Goal: Task Accomplishment & Management: Manage account settings

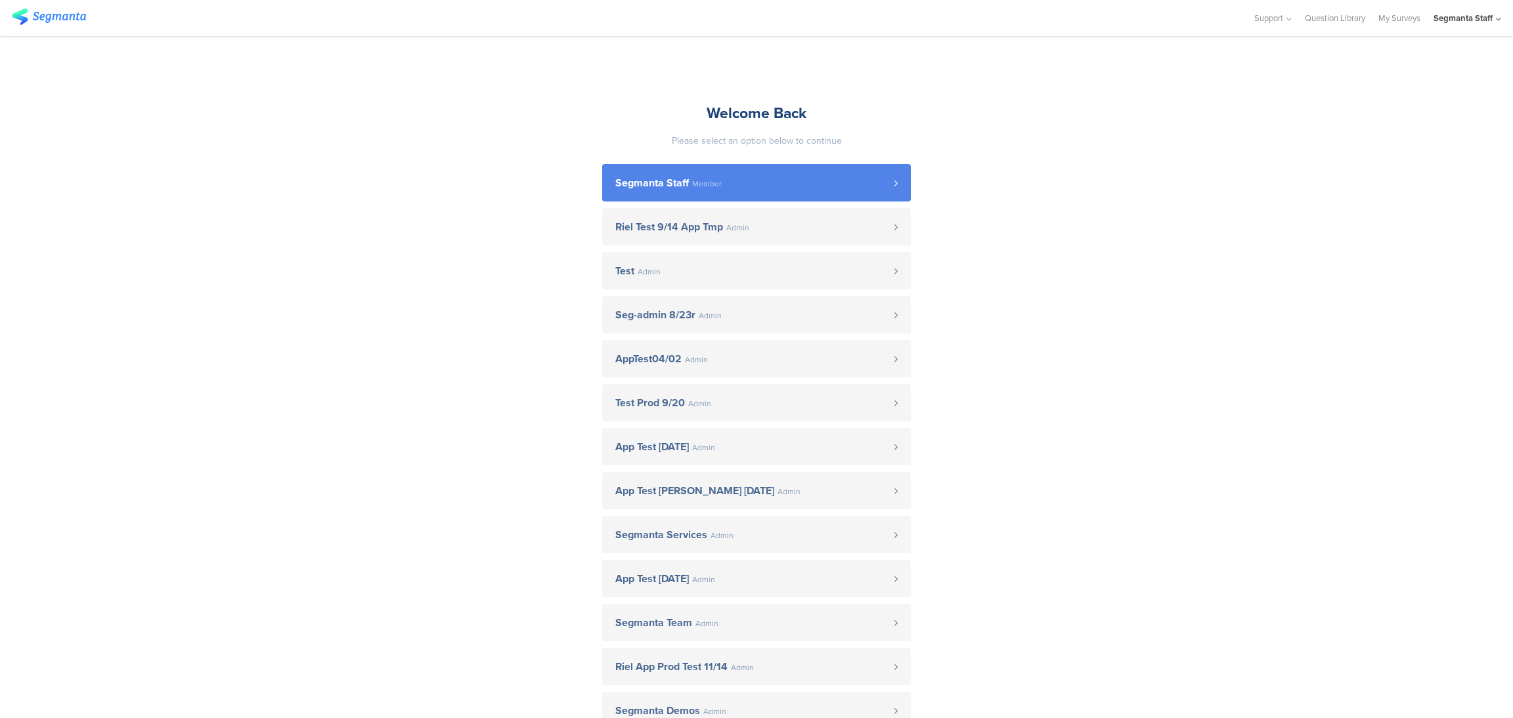
click at [765, 197] on link "Segmanta Staff Member" at bounding box center [756, 182] width 309 height 37
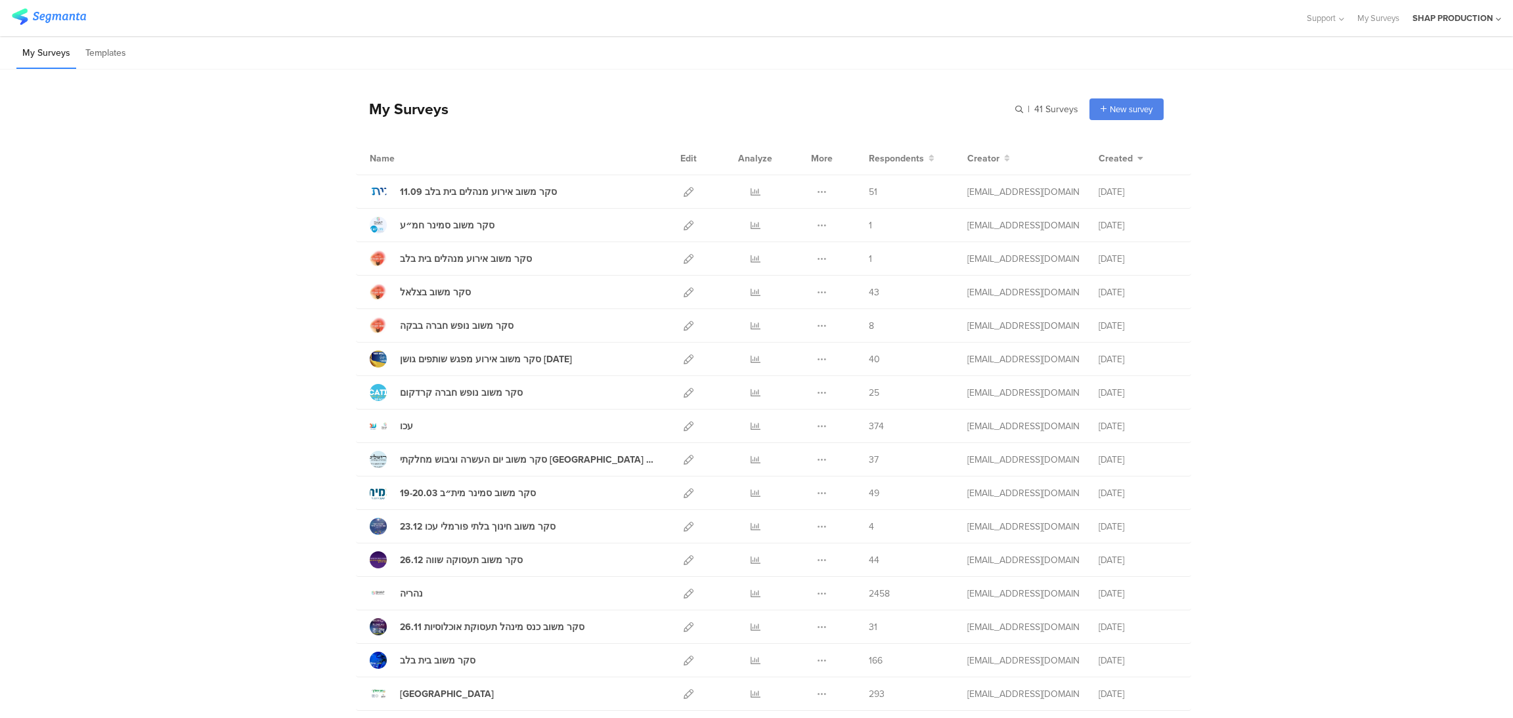
click at [1482, 22] on div "SHAP PRODUCTION" at bounding box center [1452, 18] width 80 height 12
click at [1489, 89] on icon at bounding box center [1491, 86] width 8 height 8
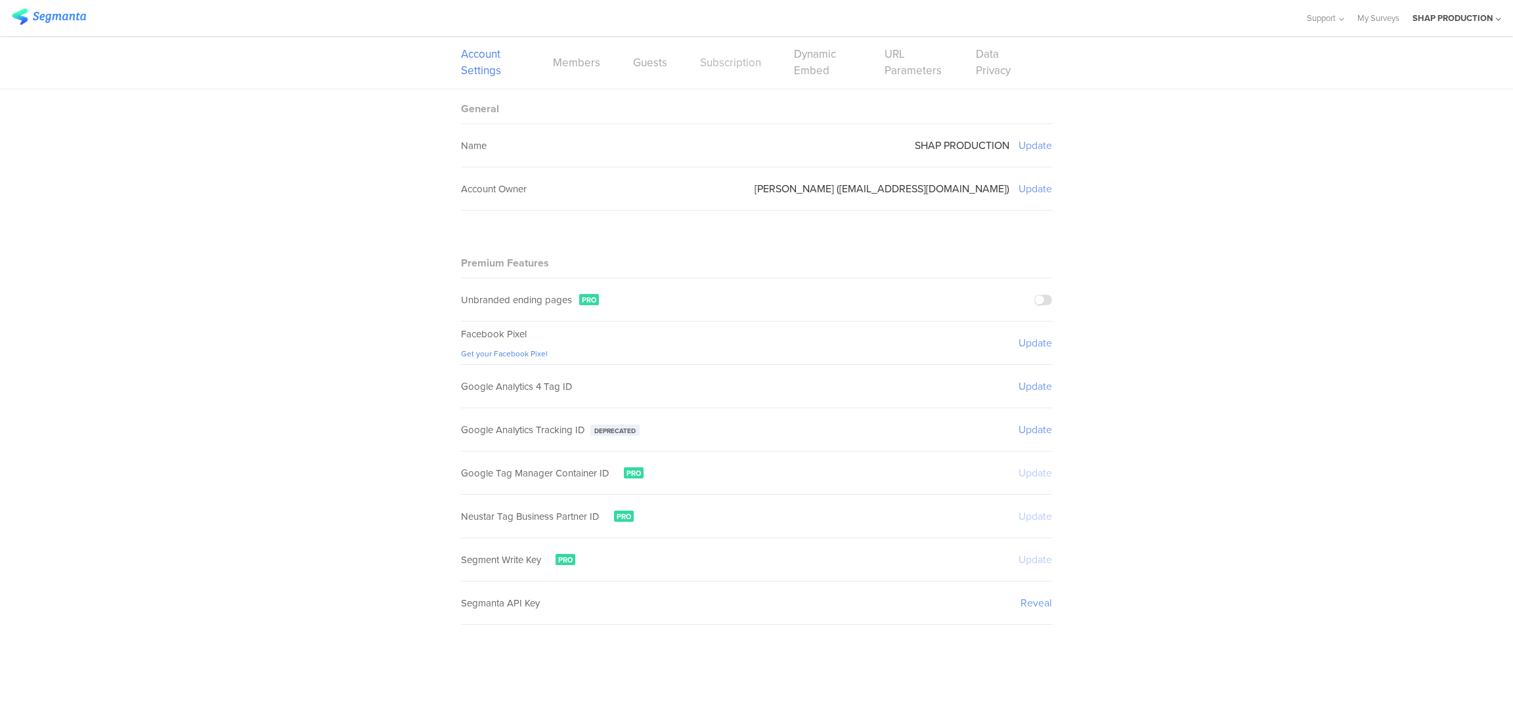
click at [739, 67] on link "Subscription" at bounding box center [730, 63] width 61 height 16
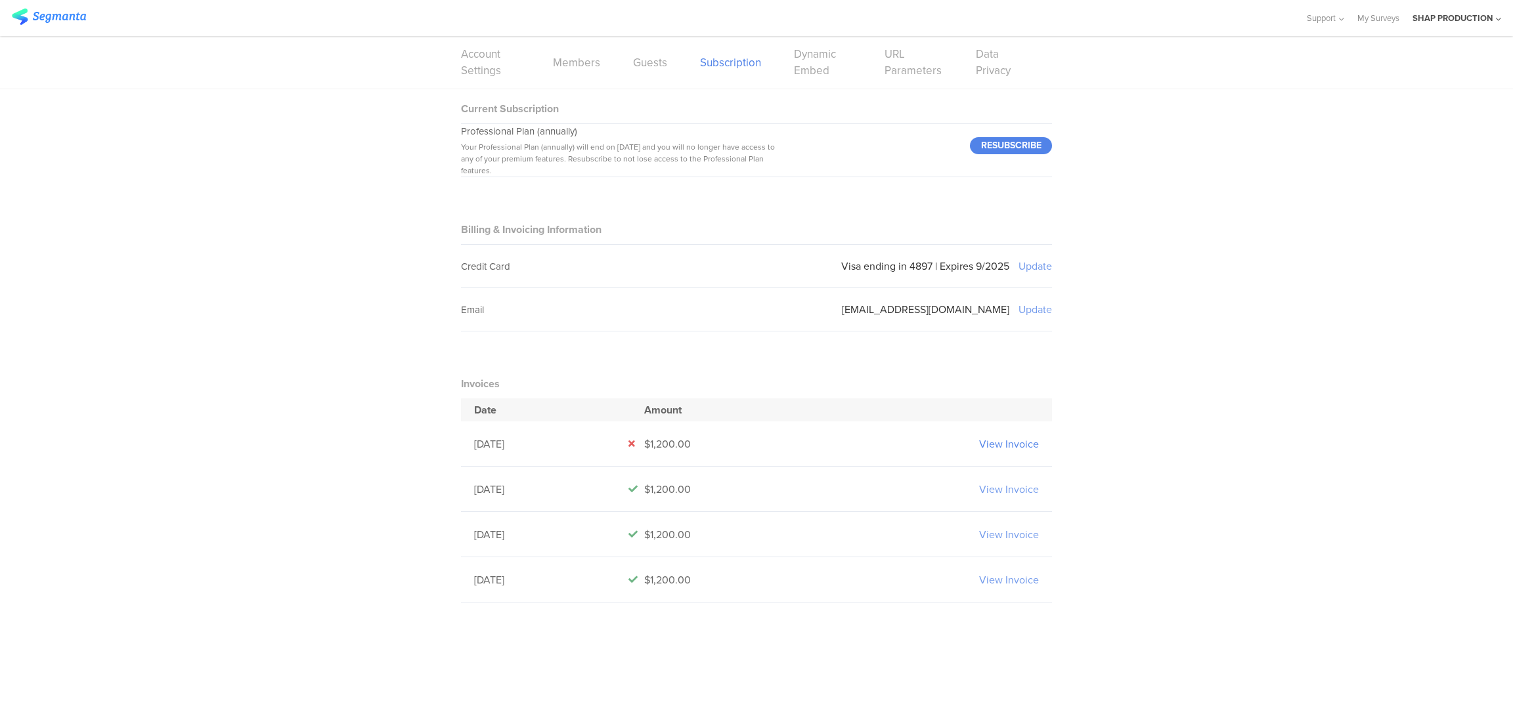
click at [1021, 443] on link "View Invoice" at bounding box center [1009, 444] width 60 height 15
click at [1418, 332] on div "Current Subscription Professional Plan (annually) Your Professional Plan (annua…" at bounding box center [756, 362] width 1513 height 546
click at [1387, 23] on link "My Surveys" at bounding box center [1378, 18] width 42 height 36
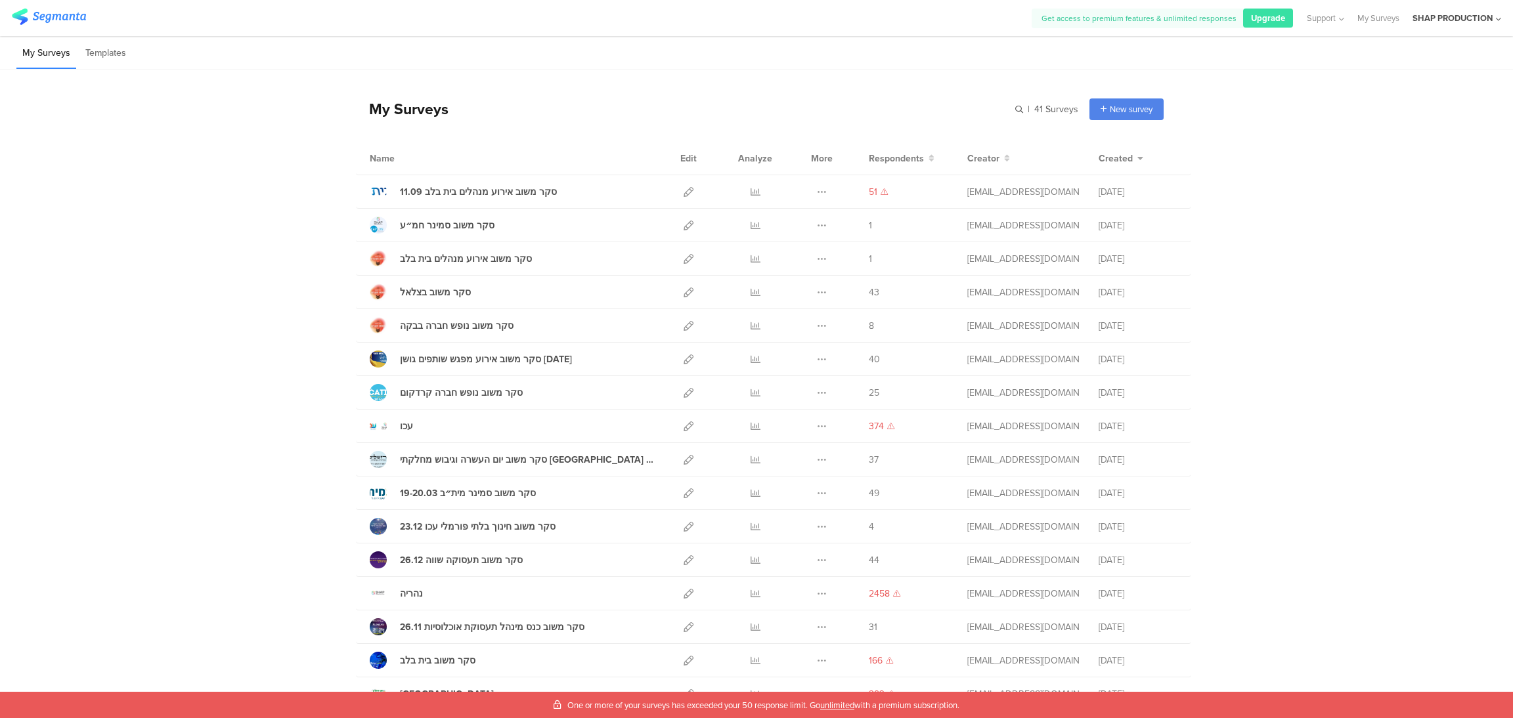
click at [1443, 17] on div "SHAP PRODUCTION" at bounding box center [1452, 18] width 80 height 12
click at [1395, 87] on span "SHAP PRODUCTION" at bounding box center [1389, 85] width 80 height 12
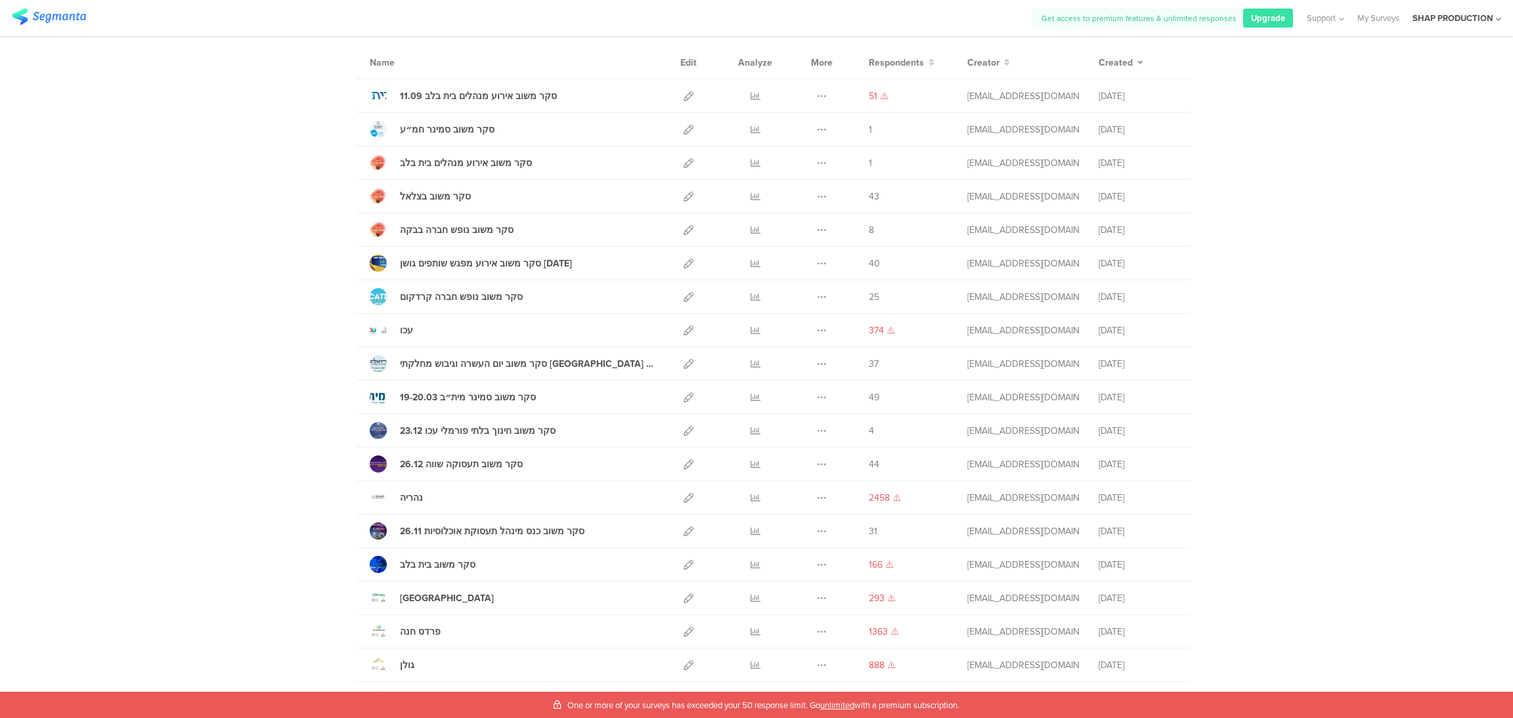
scroll to position [98, 0]
click at [1491, 12] on div "SHAP PRODUCTION" at bounding box center [1452, 18] width 80 height 12
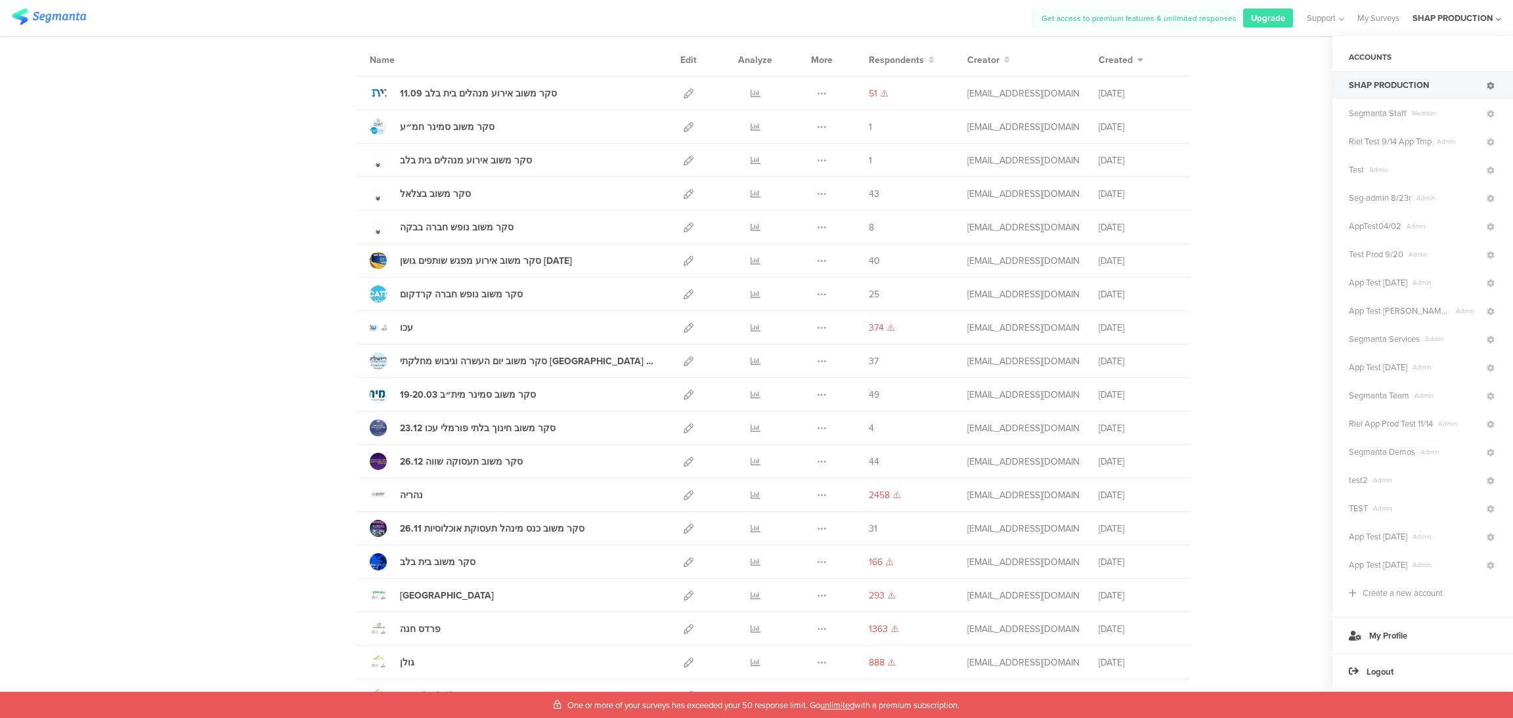
click at [1494, 89] on icon at bounding box center [1491, 86] width 8 height 8
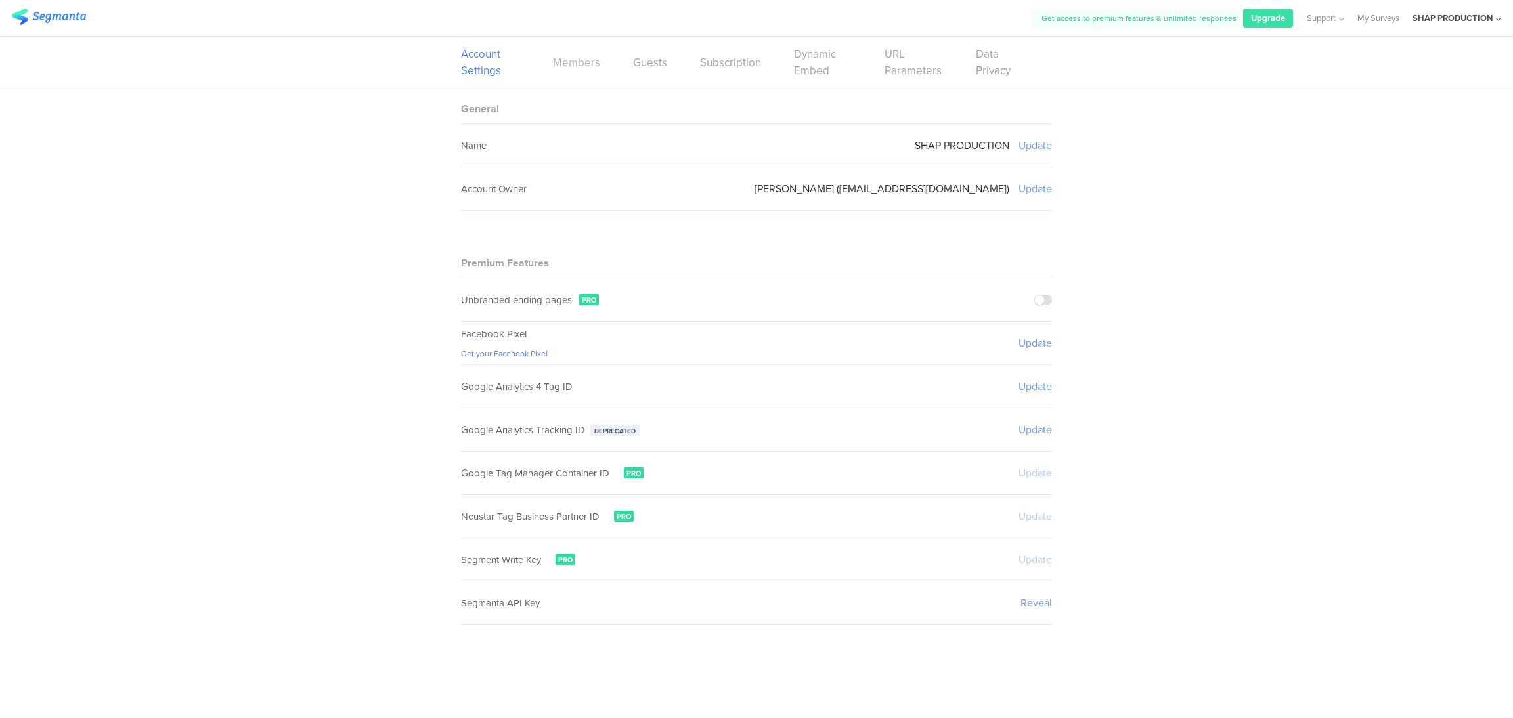
click at [580, 58] on link "Members" at bounding box center [576, 63] width 47 height 16
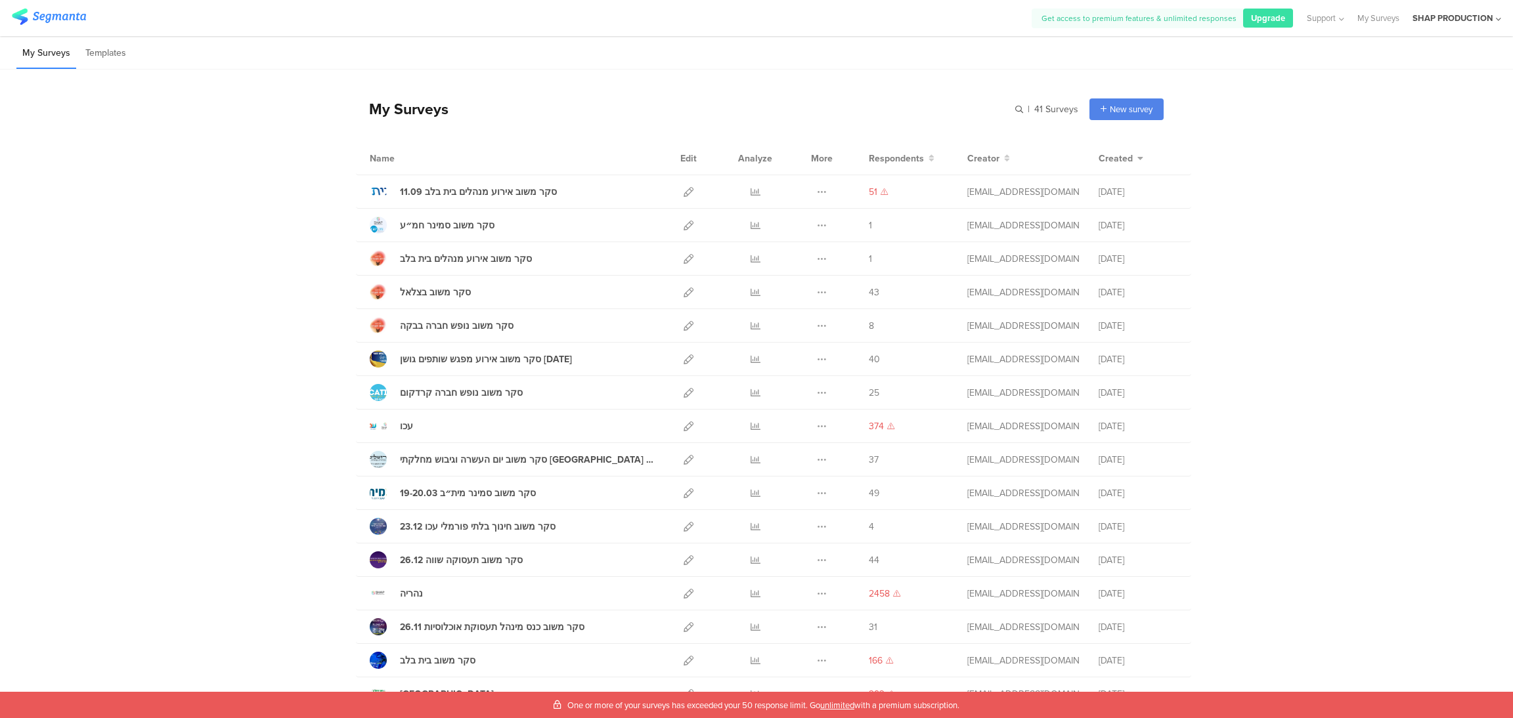
click at [1469, 13] on div "SHAP PRODUCTION" at bounding box center [1452, 18] width 80 height 12
click at [1491, 83] on icon at bounding box center [1491, 86] width 8 height 8
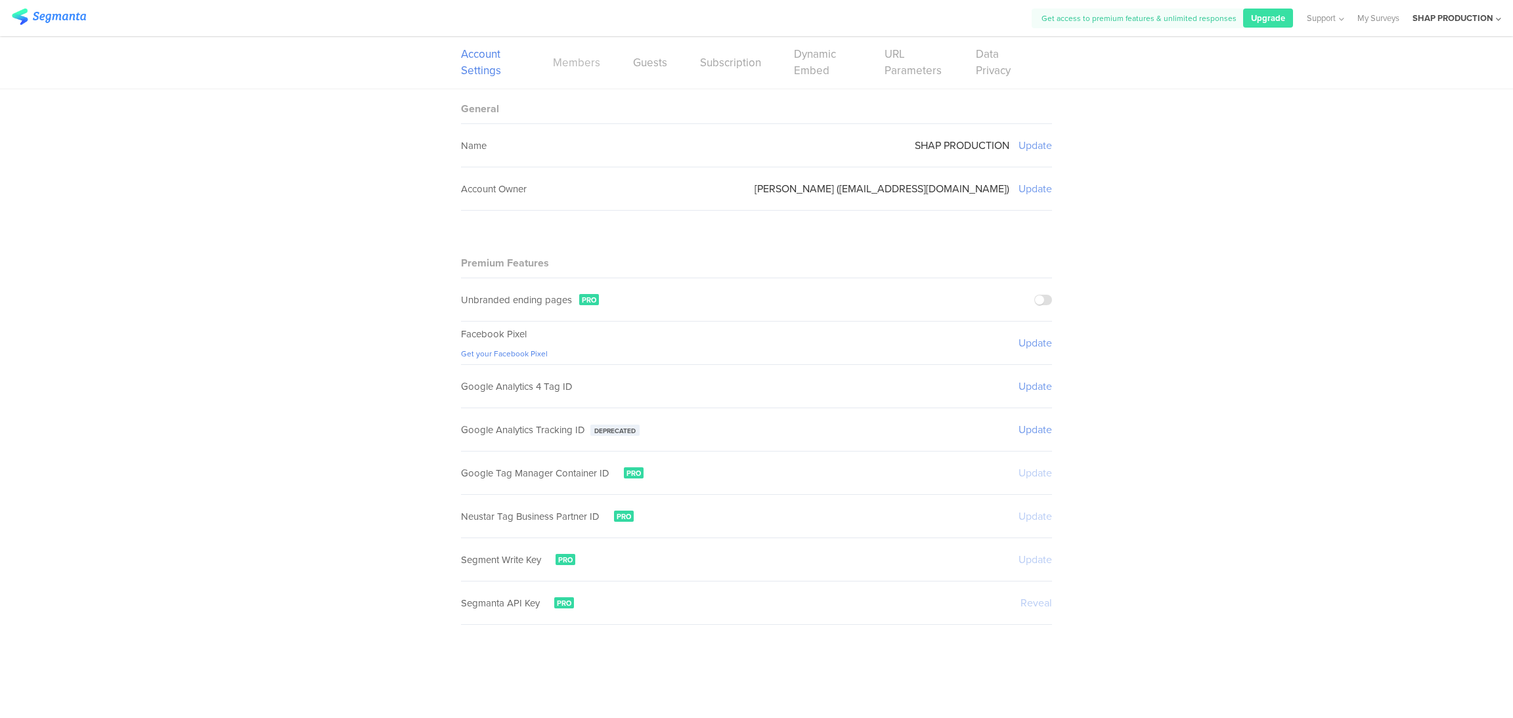
click at [573, 62] on link "Members" at bounding box center [576, 63] width 47 height 16
